Goal: Communication & Community: Answer question/provide support

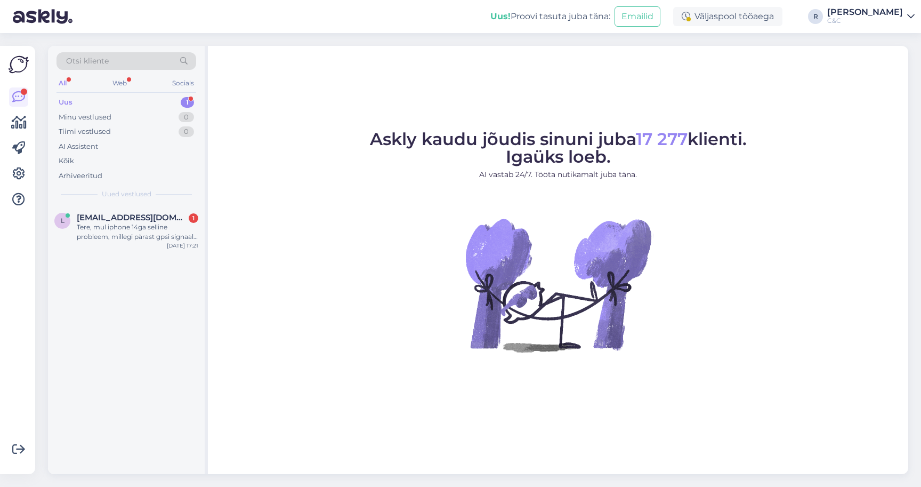
click at [182, 103] on div "1" at bounding box center [187, 102] width 13 height 11
click at [144, 222] on div "Tere, mul iphone 14ga selline probleem, millegi pärast gpsi signaal puudub, äki…" at bounding box center [138, 231] width 122 height 19
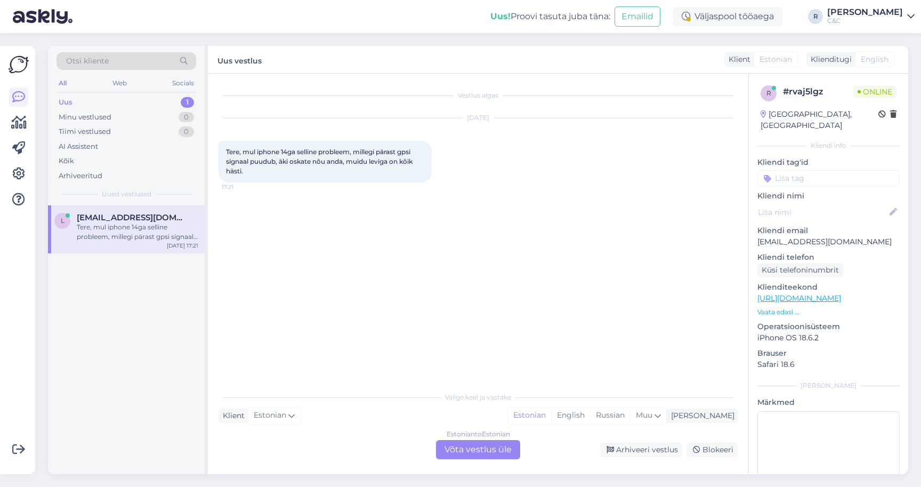
click at [501, 463] on div "Vestlus algas [DATE] Tere, mul iphone 14ga selline probleem, millegi pärast gps…" at bounding box center [478, 274] width 541 height 400
click at [501, 447] on div "Estonian to Estonian Võta vestlus üle" at bounding box center [478, 449] width 84 height 19
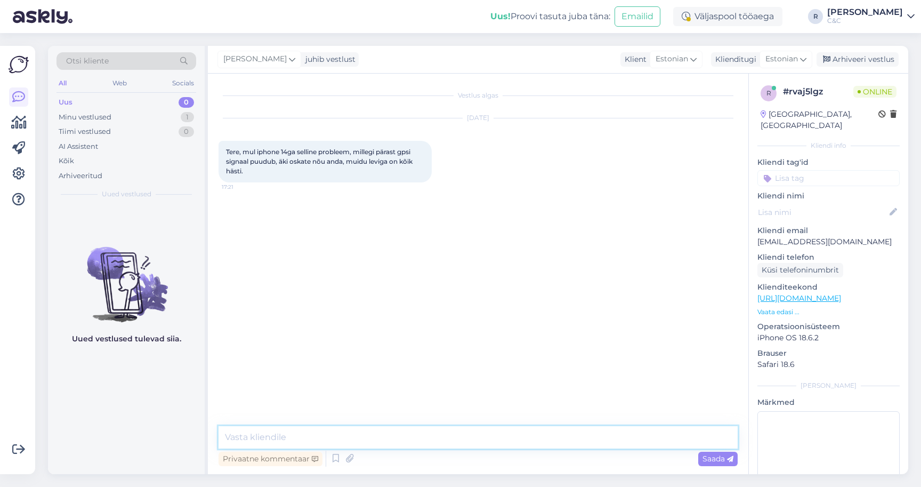
click at [472, 446] on textarea at bounding box center [478, 437] width 519 height 22
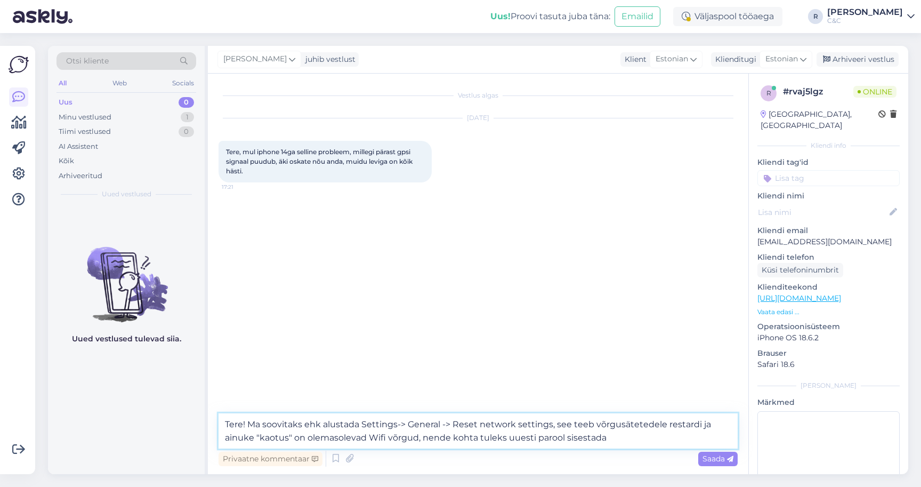
type textarea "Tere! Ma soovitaks ehk alustada Settings-> General -> Reset network settings, s…"
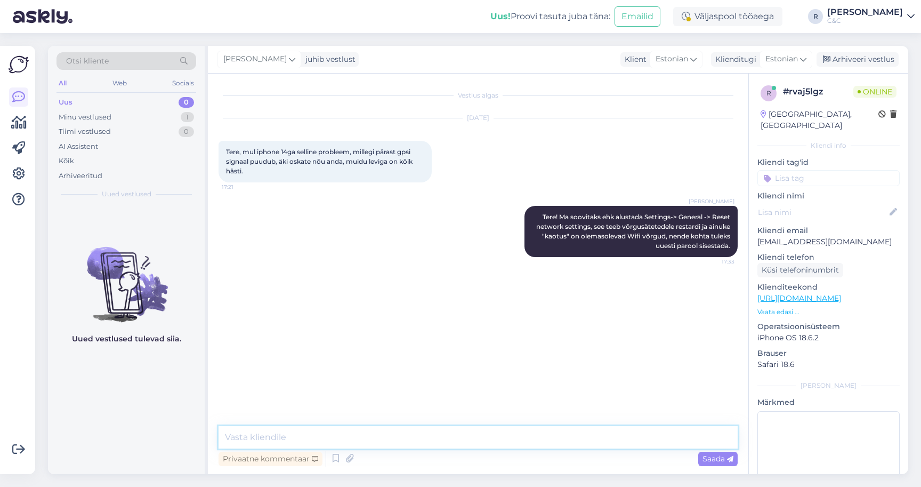
click at [437, 435] on textarea at bounding box center [478, 437] width 519 height 22
click at [427, 438] on textarea at bounding box center [478, 437] width 519 height 22
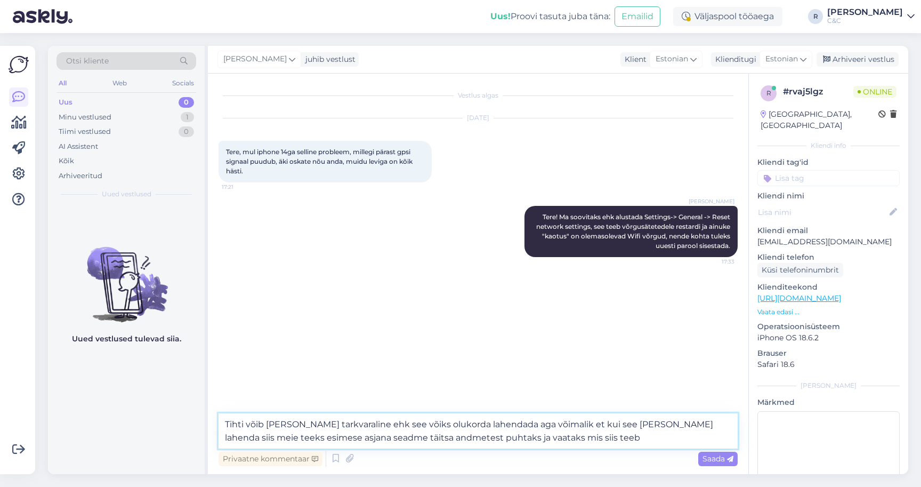
type textarea "Tihti võib [PERSON_NAME] tarkvaraline ehk see võiks olukorda lahendada aga võim…"
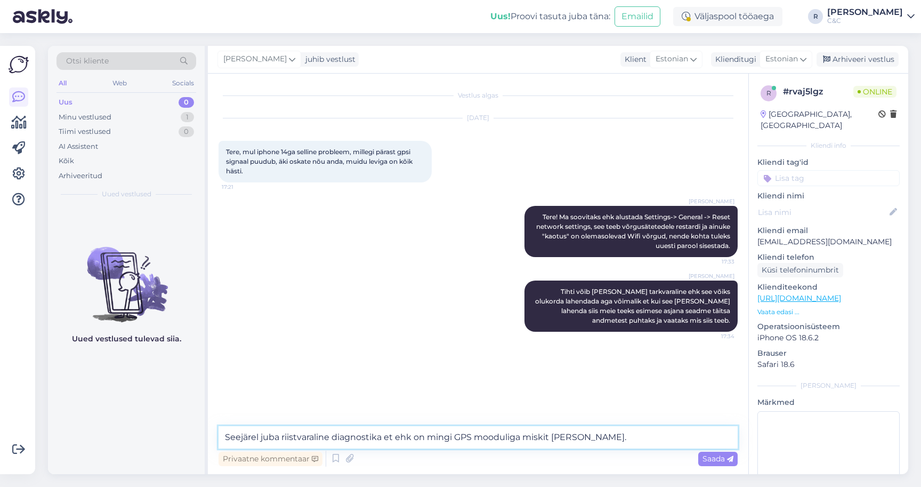
type textarea "Seejärel juba riistvaraline diagnostika et ehk on mingi GPS mooduliga miskit [P…"
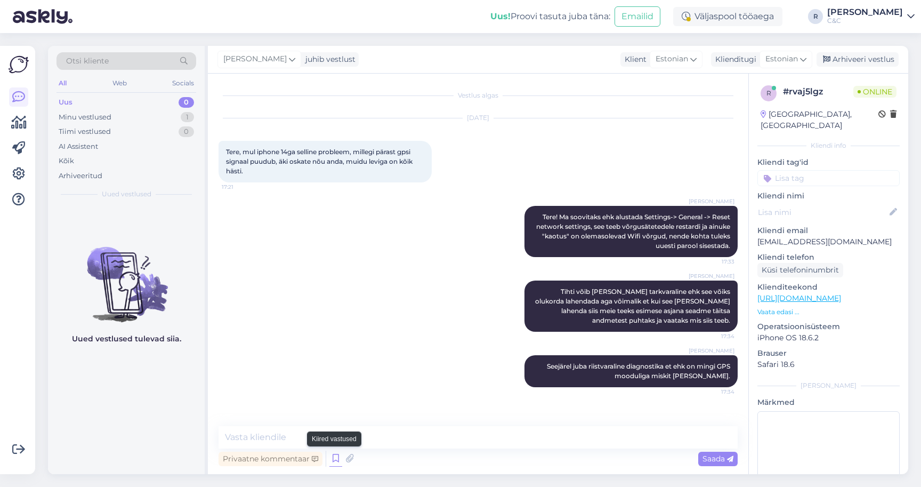
click at [339, 454] on icon at bounding box center [336, 459] width 13 height 16
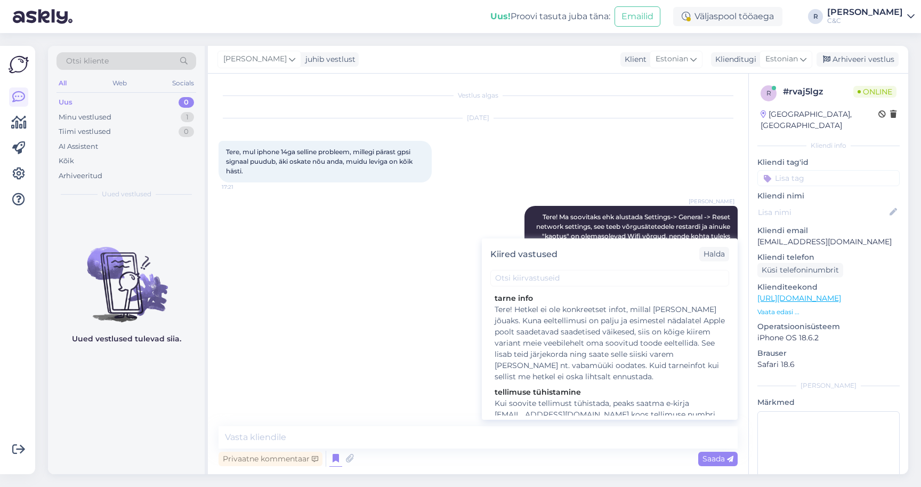
click at [388, 314] on div "[PERSON_NAME] Tihti võib [PERSON_NAME] tarkvaraline ehk see võiks olukorda lahe…" at bounding box center [478, 306] width 519 height 75
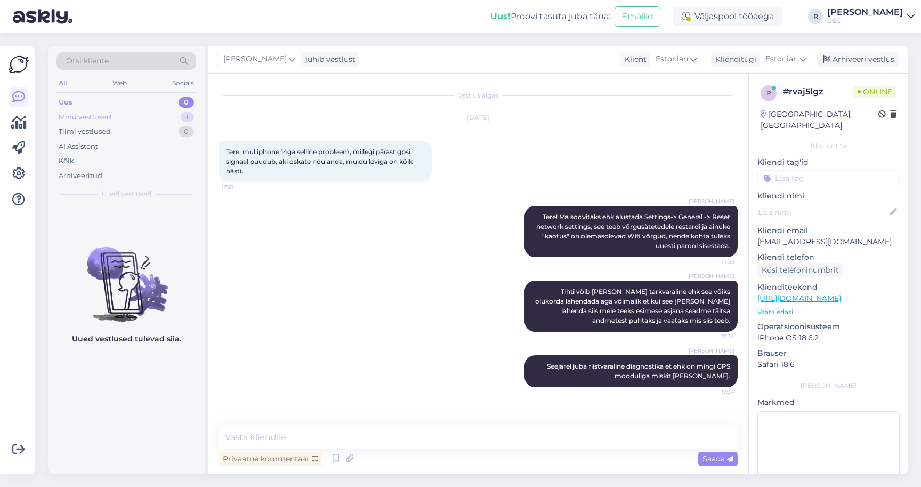
click at [167, 115] on div "Minu vestlused 1" at bounding box center [127, 117] width 140 height 15
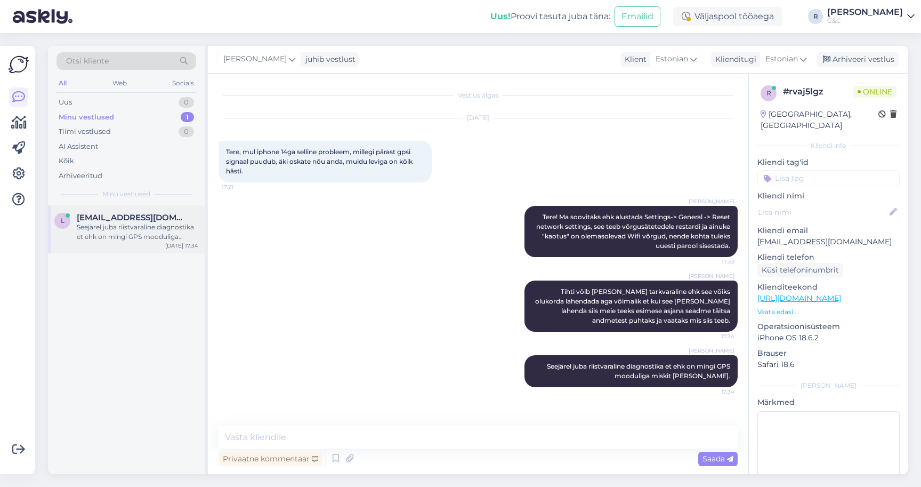
click at [140, 211] on div "l [EMAIL_ADDRESS][DOMAIN_NAME] Seejärel juba riistvaraline diagnostika et ehk o…" at bounding box center [126, 229] width 157 height 48
click at [863, 60] on div "Arhiveeri vestlus" at bounding box center [858, 59] width 82 height 14
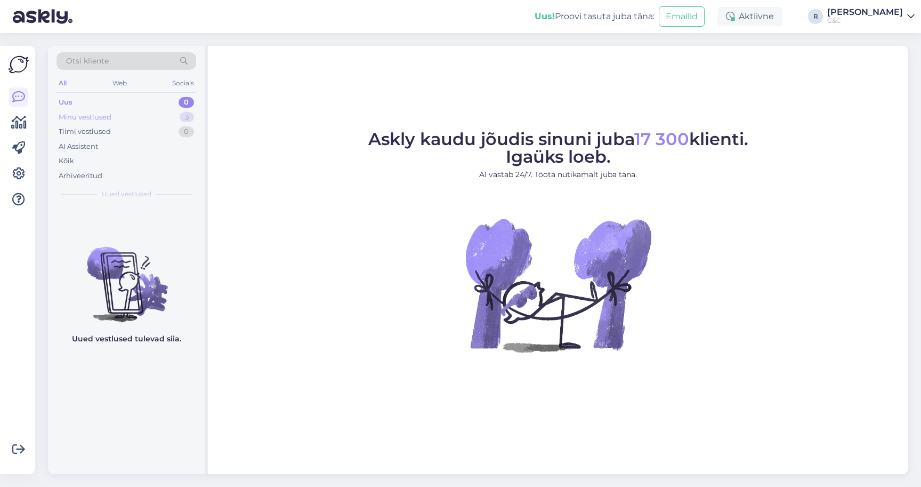
click at [159, 123] on div "Minu vestlused 3" at bounding box center [127, 117] width 140 height 15
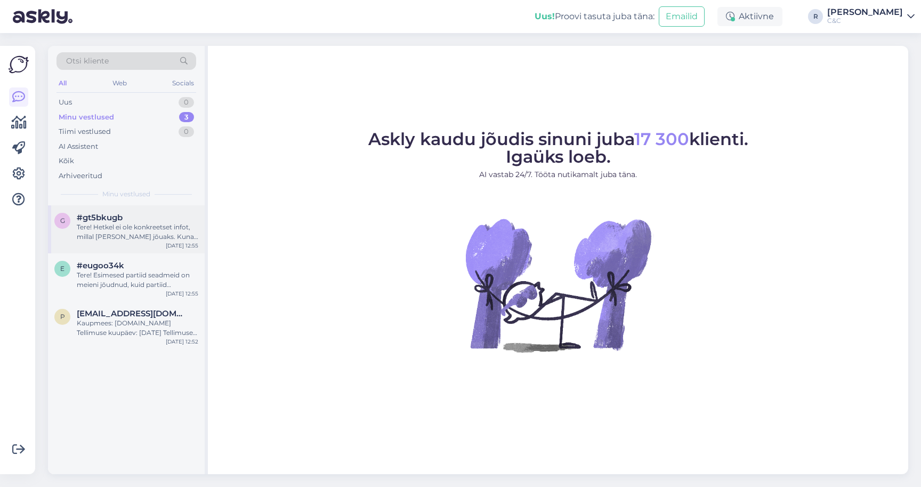
click at [132, 230] on div "Tere! Hetkel ei ole konkreetset infot, millal toode kohale jõuaks. Kuna eeltell…" at bounding box center [138, 231] width 122 height 19
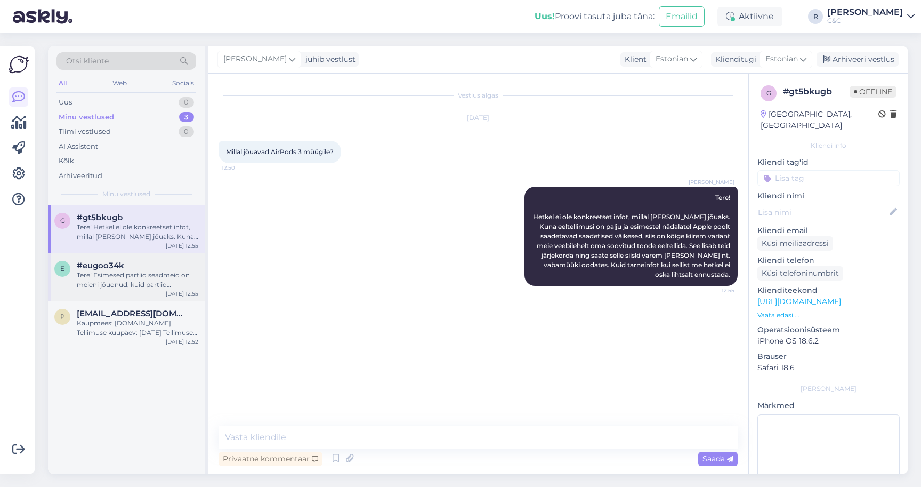
click at [122, 270] on div "Tere! Esimesed partiid seadmeid on meieni jõudnud, kuid partiid sisaldavad endi…" at bounding box center [138, 279] width 122 height 19
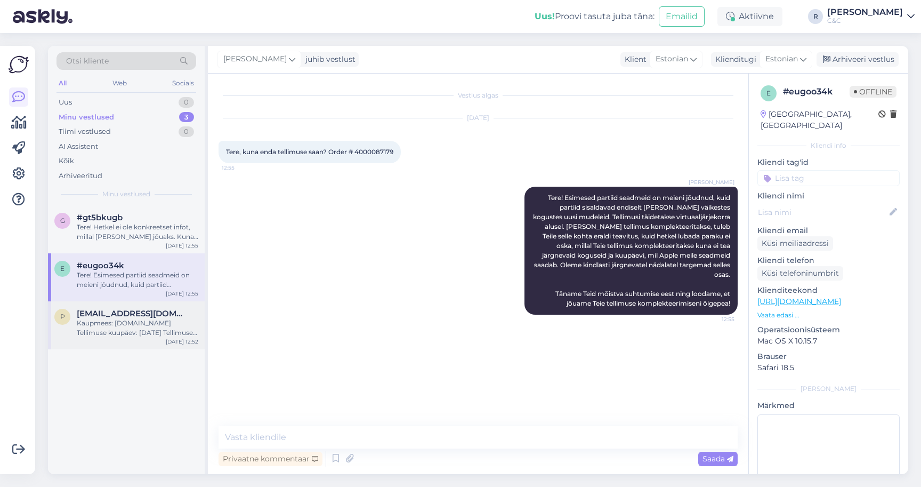
click at [140, 329] on div "Kaupmees: www.shop.cec.ee Tellimuse kuupäev: 10.09.2025 Tellimuse kirjeldus: 12…" at bounding box center [138, 327] width 122 height 19
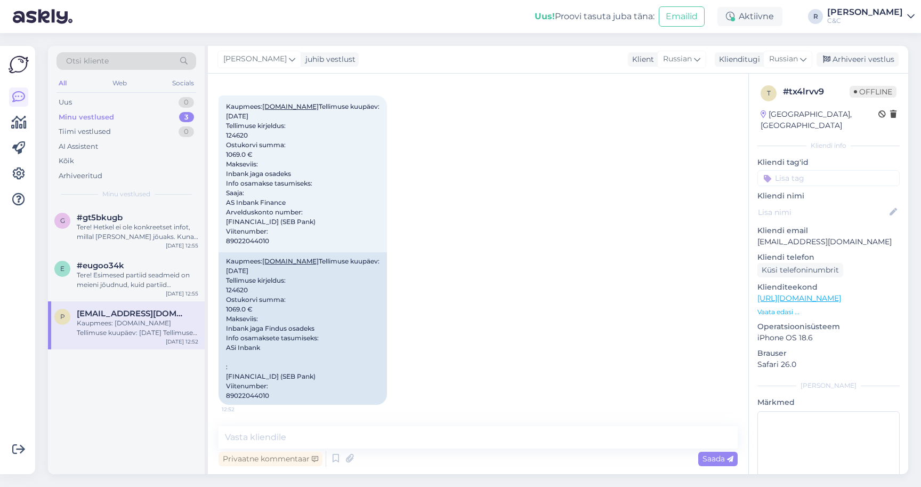
scroll to position [336, 0]
click at [320, 442] on textarea at bounding box center [478, 437] width 519 height 22
type textarea "Peaks saatma kirjalikult oma tüghis"
click at [806, 68] on div "Ross juhib vestlust Klient Russian Klienditugi Russian Arhiveeri vestlus" at bounding box center [558, 60] width 701 height 28
click at [801, 65] on icon at bounding box center [803, 59] width 6 height 12
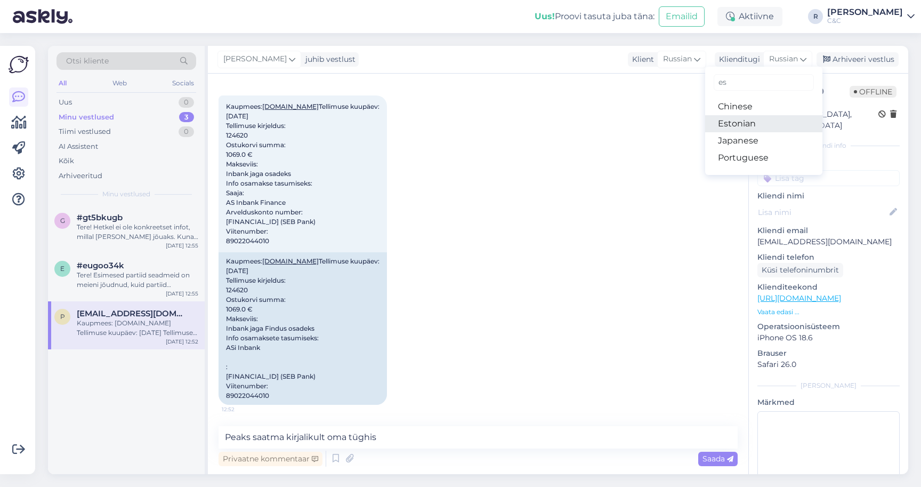
type input "es"
click at [750, 118] on link "Estonian" at bounding box center [763, 123] width 117 height 17
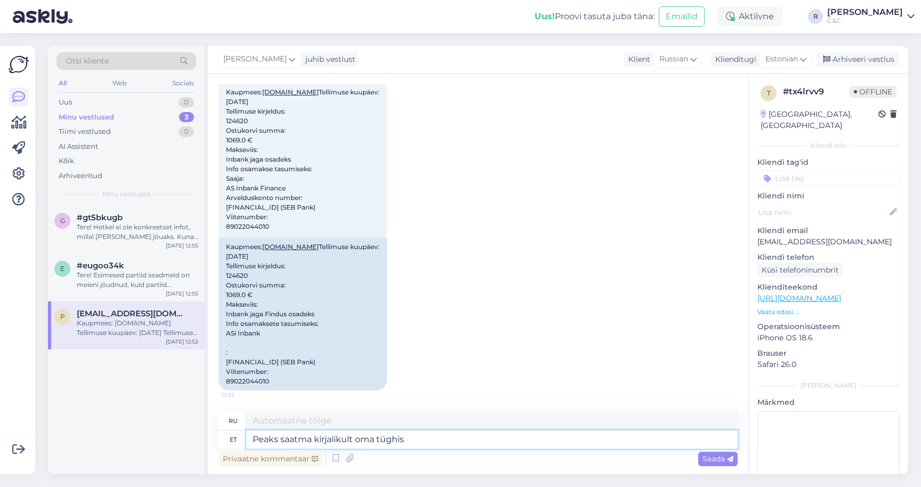
click at [353, 445] on textarea "Peaks saatma kirjalikult oma tüghis" at bounding box center [492, 439] width 492 height 18
type textarea "P"
type textarea "Запрос необходимо направлять в письменном виде."
type textarea "Palun s"
type textarea "Пожалуйста"
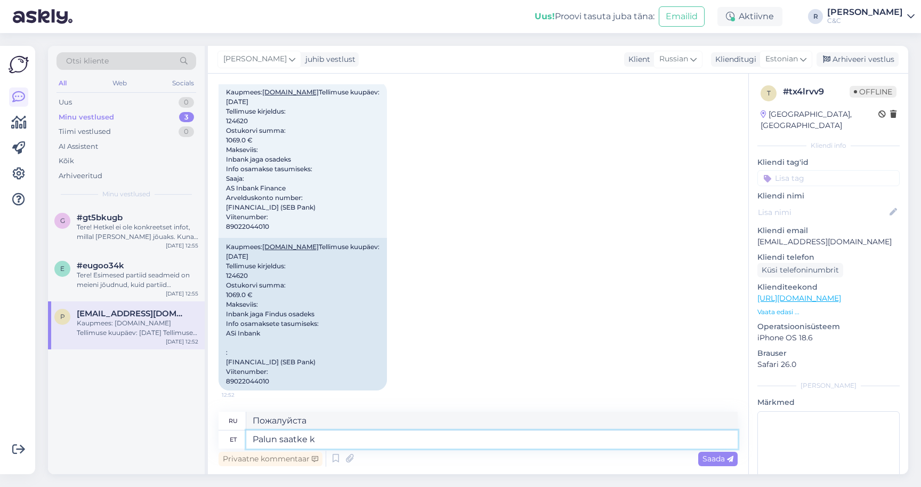
type textarea "Palun saatke ki"
type textarea "Пожалуйста, отправьте"
type textarea "Palun saatke kirjalikult e"
type textarea "Пожалуйста, отправьте в письменном виде"
type textarea "Palun saatke kirjalikult e-mail aa"
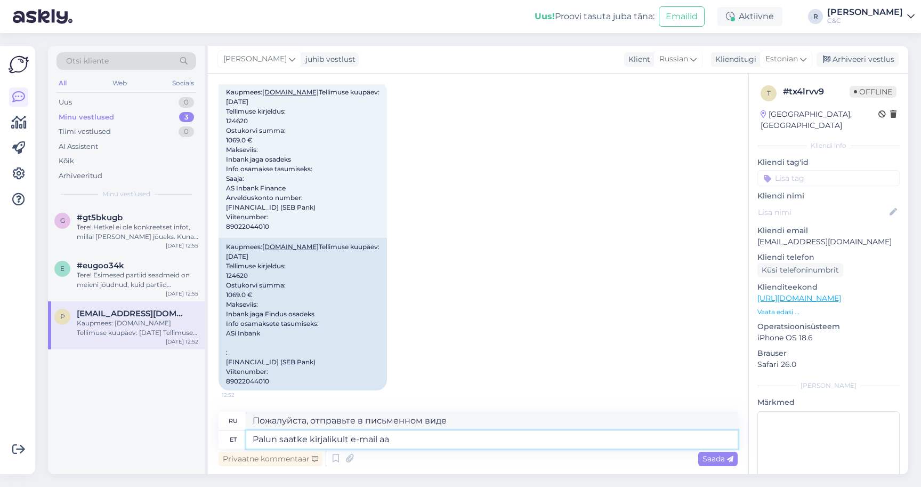
type textarea "Пожалуйста, отправьте письменное электронное письмо."
type textarea "Palun saatke kirjalikult e-mail aadressile"
type textarea "Пожалуйста, отправьте в письменном виде на адрес электронной почты"
click at [526, 1] on div "Uus! Proovi tasuta juba täna: Emailid Aktiivne R Ross C&C" at bounding box center [460, 16] width 921 height 33
click at [435, 446] on textarea "Palun saatke kirjalikult e-mail aadressile" at bounding box center [492, 439] width 492 height 18
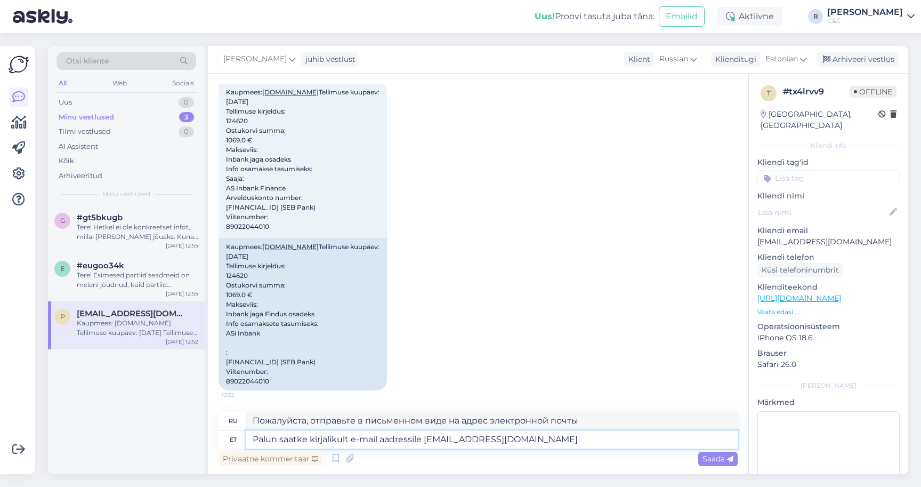
type textarea "Palun saatke kirjalikult e-mail aadressile ulemiste@cec.com"
type textarea "Пожалуйста, отправьте письменное электронное письмо на ulemiste@cec.com"
type textarea "Palun saatke kirjalikult e-mail aadressile ulemiste@cec.com oma tühi"
type textarea "Пожалуйста, отправьте письменный запрос на ulemiste@cec.com ."
type textarea "Palun saatke kirjalikult e-mail aadressile ulemiste@cec.com oma tühistamissoovi…"
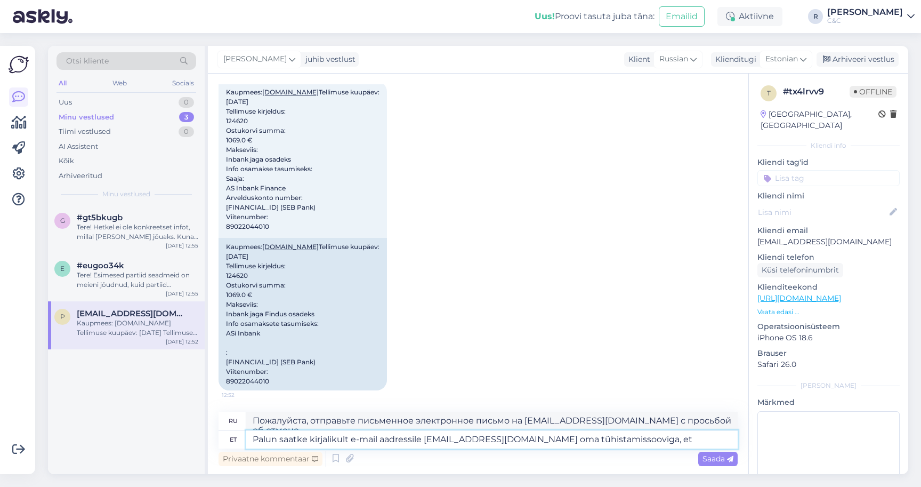
type textarea "Пожалуйста, отправьте письменное электронное письмо на ulemiste@cec.com с прось…"
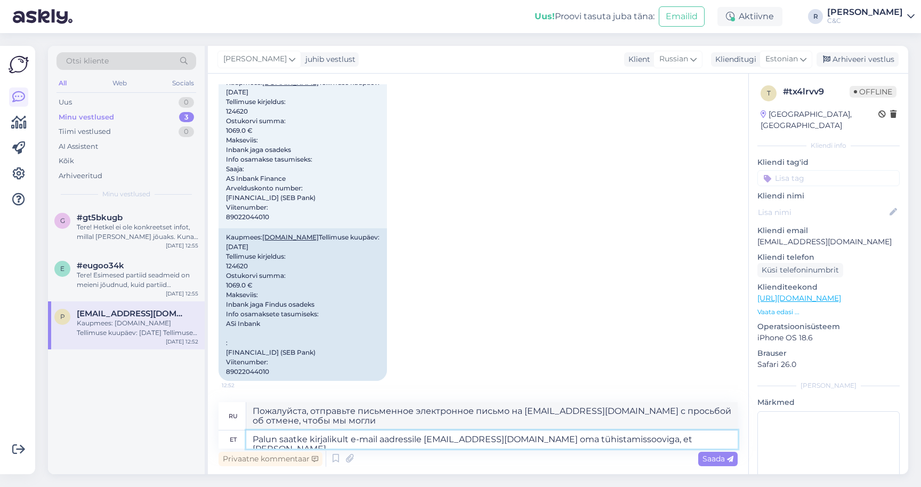
type textarea "Palun saatke kirjalikult e-mail aadressile ulemiste@cec.com oma tühistamissoovi…"
type textarea "Пожалуйста, отправьте письменное электронное письмо на ulemiste@cec.com с прось…"
type textarea "Palun saatke kirjalikult e-mail aadressile ulemiste@cec.com oma tühistamissoovi…"
type textarea "Пожалуйста, отправьте письменное электронное письмо на ulemiste@cec.com с прось…"
type textarea "Palun saatke kirjalikult e-mail aadressile ulemiste@cec.com oma tühistamissoovi…"
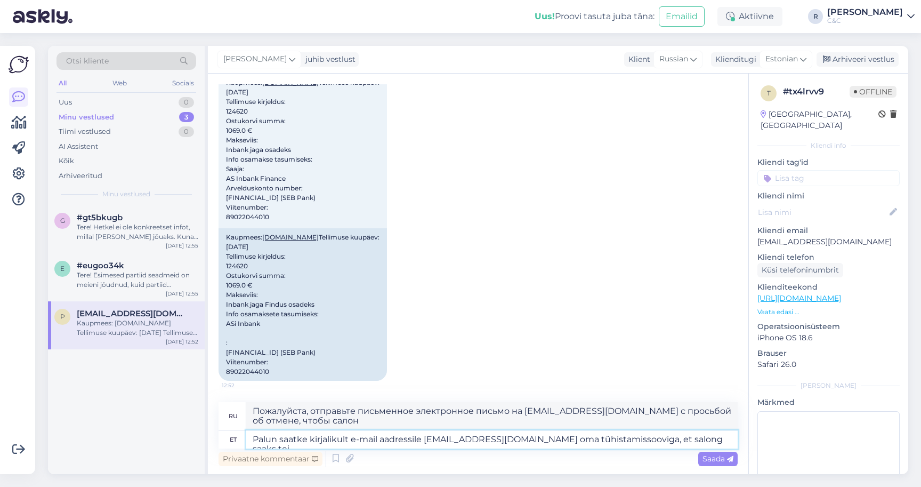
type textarea "Пожалуйста, отправьте письменное электронное письмо на ulemiste@cec.com с прось…"
type textarea "Palun saatke kirjalikult e-mail aadressile ulemiste@cec.com oma tühistamissoovi…"
type textarea "Пожалуйста, отправьте письменное электронное письмо на ulemiste@cec.com с прось…"
type textarea "Palun saatke kirjalikult e-mail aadressile ulemiste@cec.com oma tühistamissoovi…"
type textarea "Пожалуйста, отправьте письменное электронное письмо на ulemiste@cec.com с прось…"
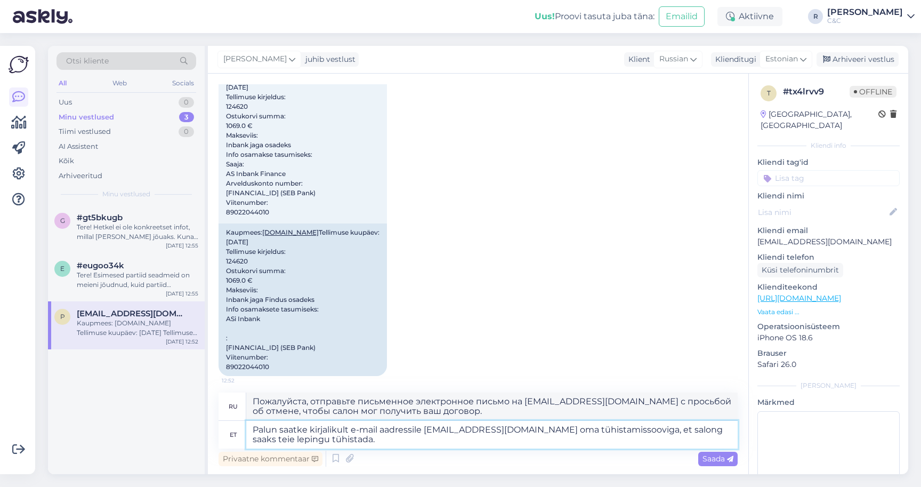
type textarea "Palun saatke kirjalikult e-mail aadressile ulemiste@cec.com oma tühistamissoovi…"
type textarea "Пожалуйста, отправьте письменное электронное письмо на ulemiste@cec.com с прось…"
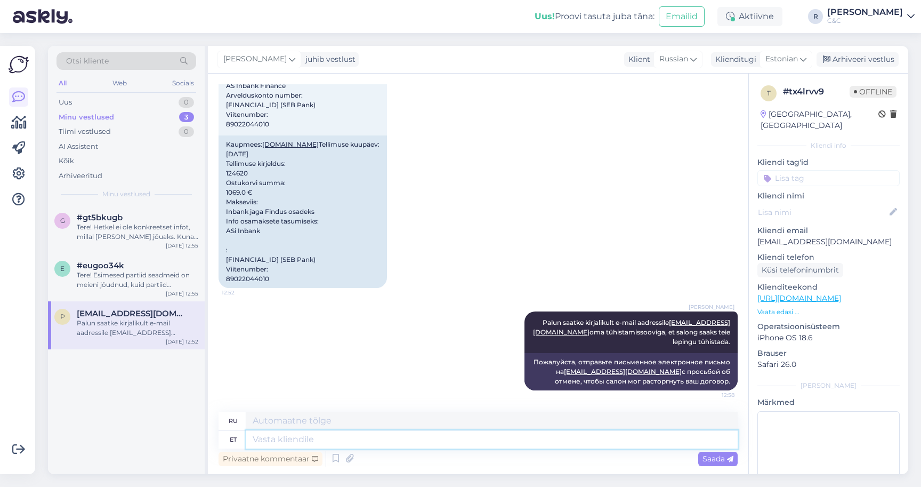
scroll to position [453, 0]
click at [298, 437] on textarea at bounding box center [492, 439] width 492 height 18
type textarea "Siis j"
type textarea "Затем"
type textarea "Siis jäb"
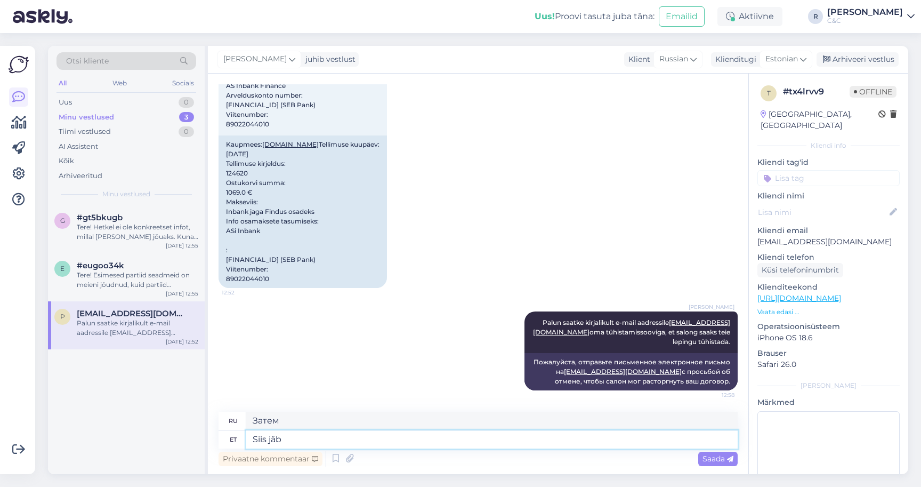
type textarea "Тогда остается"
type textarea "Siis jääb info k"
type textarea "Тогда информация остается"
type textarea "Siis jääb info ka kirjalikult m"
type textarea "Тогда информация также будет предоставлена ​​в письменном виде."
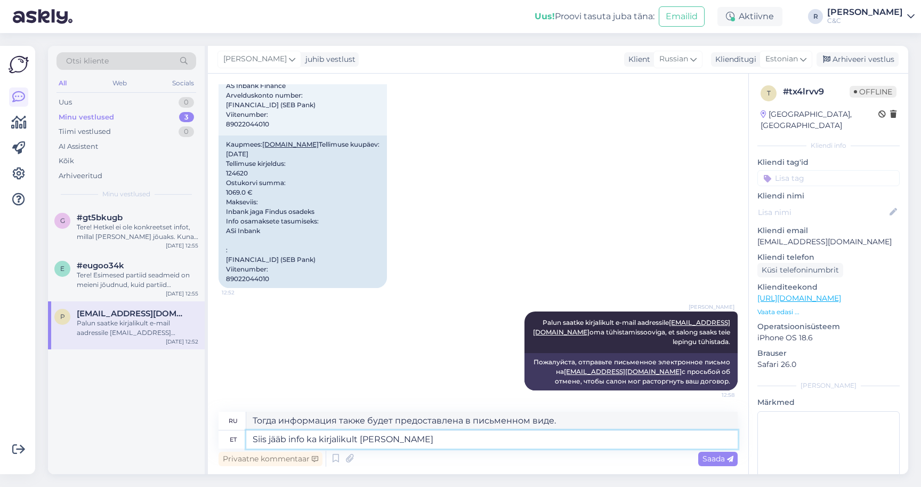
type textarea "Siis jääb info ka kirjalikult meile ja k"
type textarea "Тогда мы также получим информацию в письменном виде."
type textarea "Siis jääb info ka kirjalikult meile ja kõ"
type textarea "Затем информация также будет оставлена ​​нам в письменном виде и"
type textarea "Siis jääb info ka kirjalikult meile ja kõik on k"
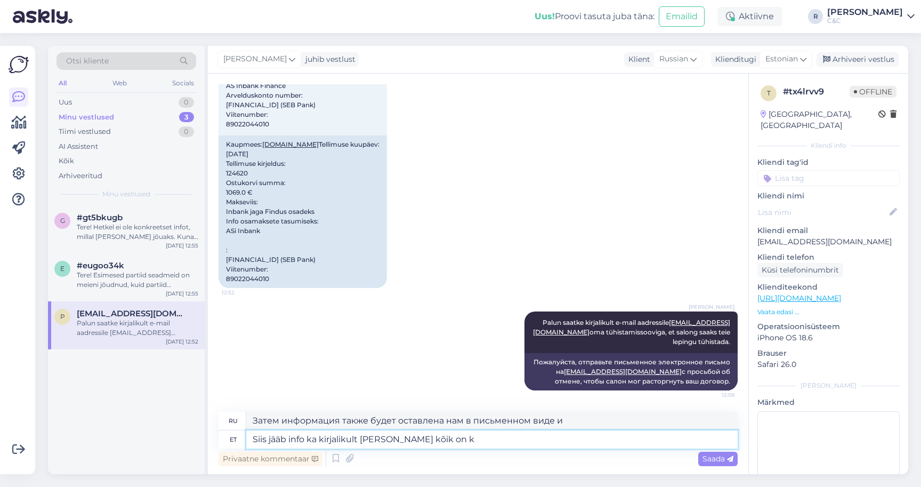
type textarea "Затем информация будет оставлена ​​нам в письменном виде и все"
type textarea "Siis jääb info ka kirjalikult meile ja kõik on kor"
type textarea "Тогда у нас будет информация в письменном виде, и все будет"
type textarea "Siis jääb info ka kirjalikult meile ja kõik on korrektne :)"
type textarea "Тогда у нас будет информация в письменном виде и все будет правильно :)"
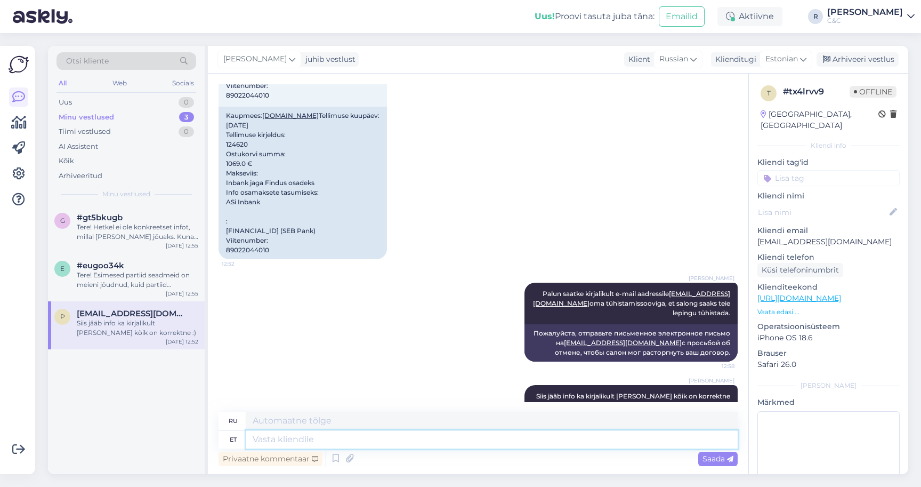
scroll to position [527, 0]
